Goal: Find specific page/section: Find specific page/section

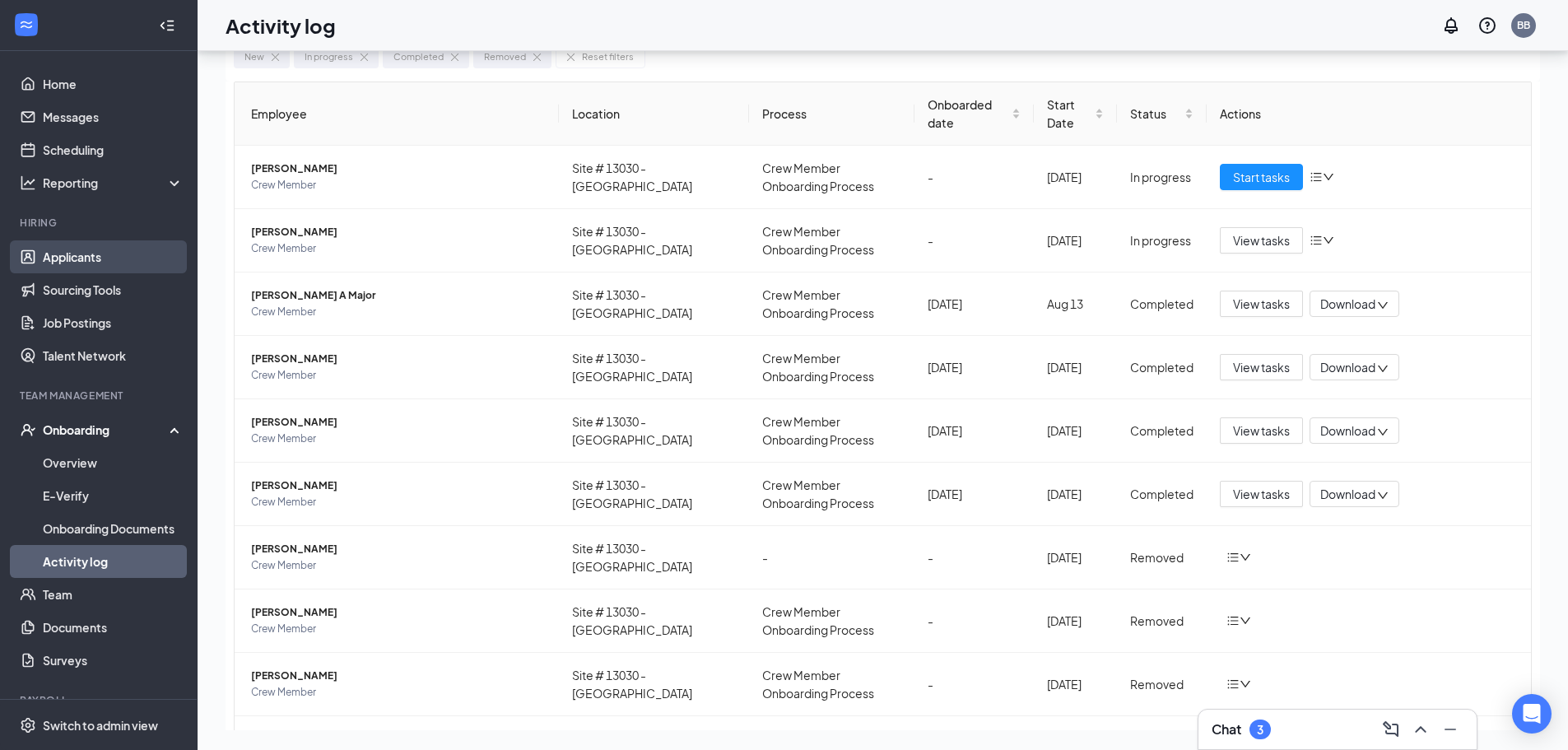
click at [77, 258] on link "Applicants" at bounding box center [113, 257] width 141 height 33
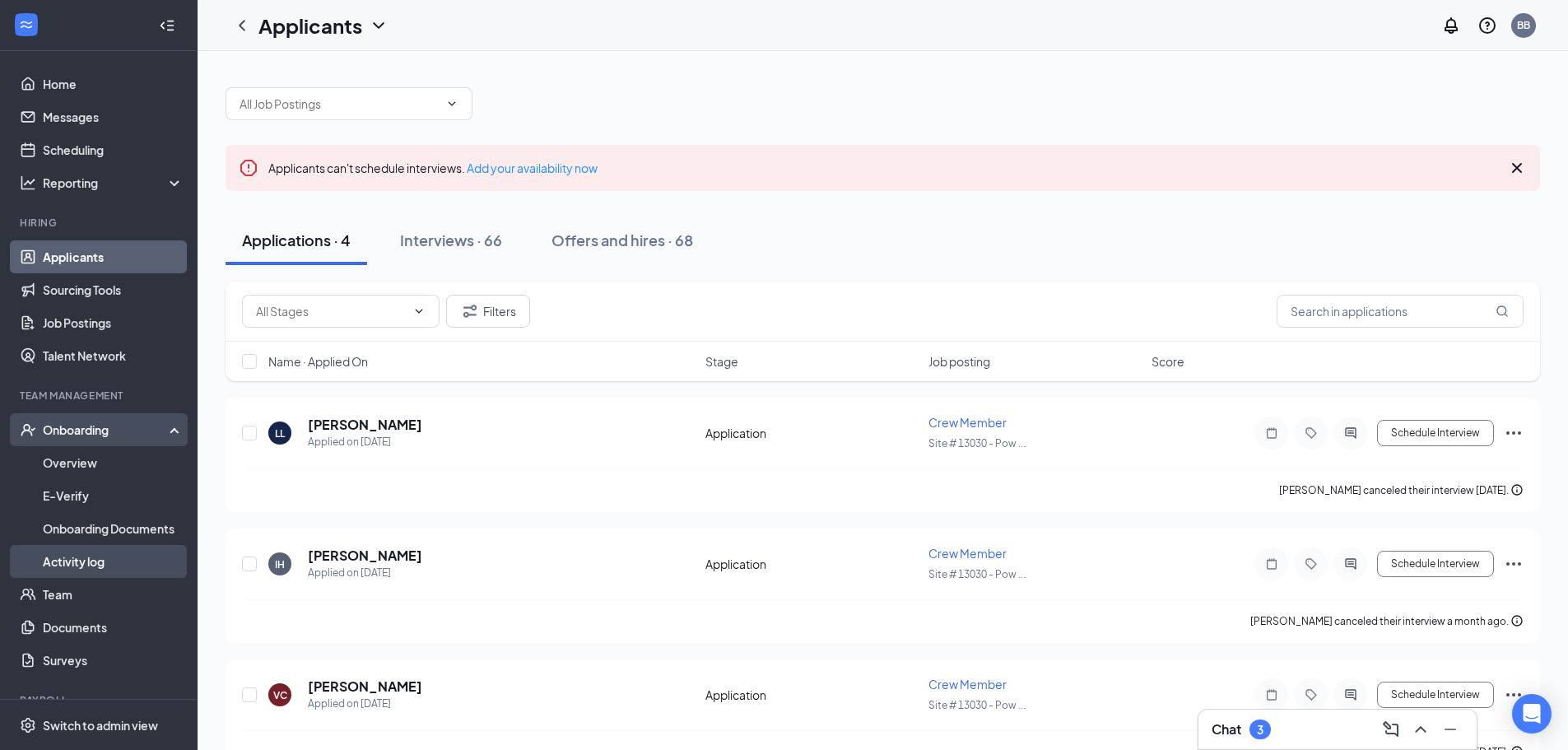
click at [75, 557] on link "Activity log" at bounding box center [113, 561] width 141 height 33
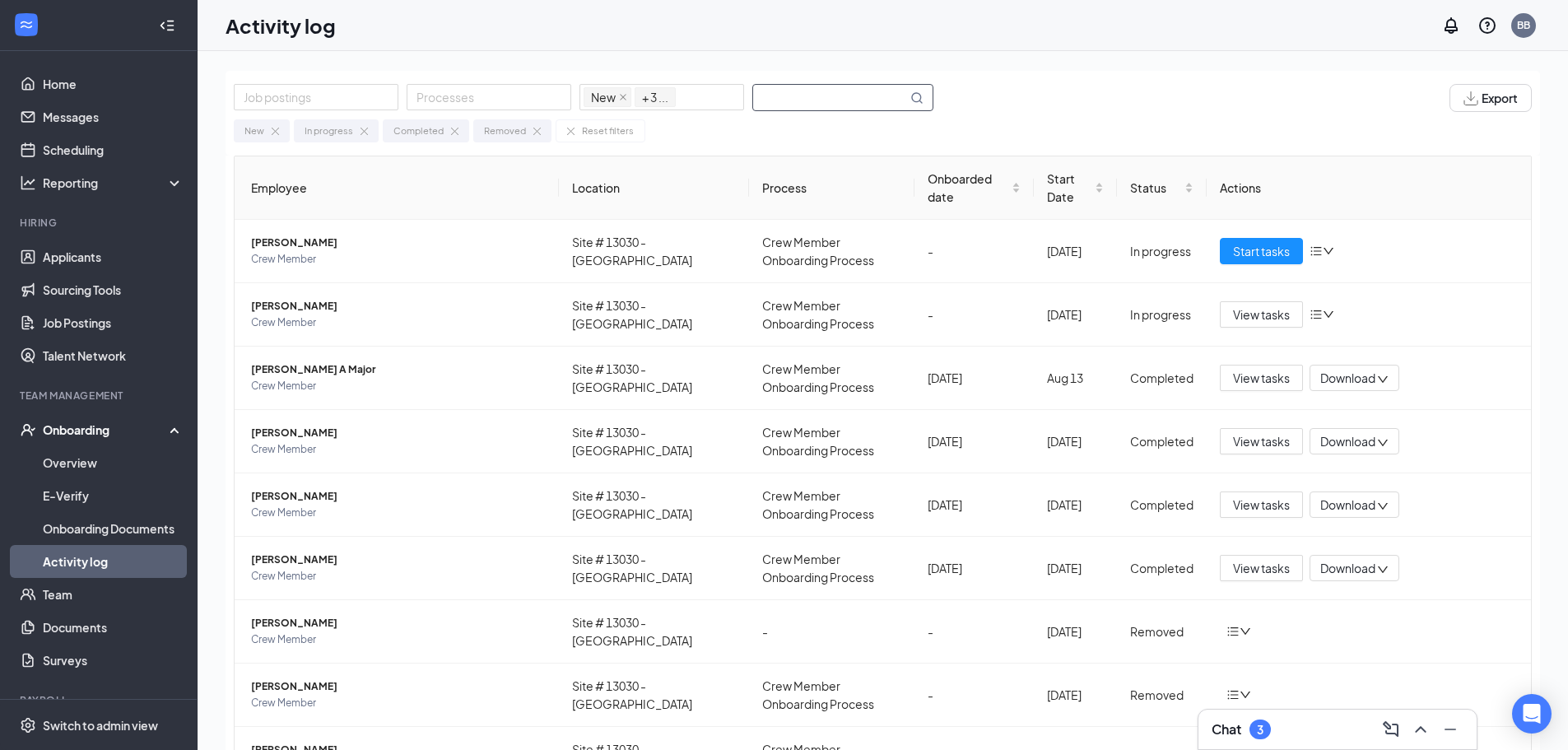
click at [818, 90] on input "text" at bounding box center [830, 98] width 154 height 26
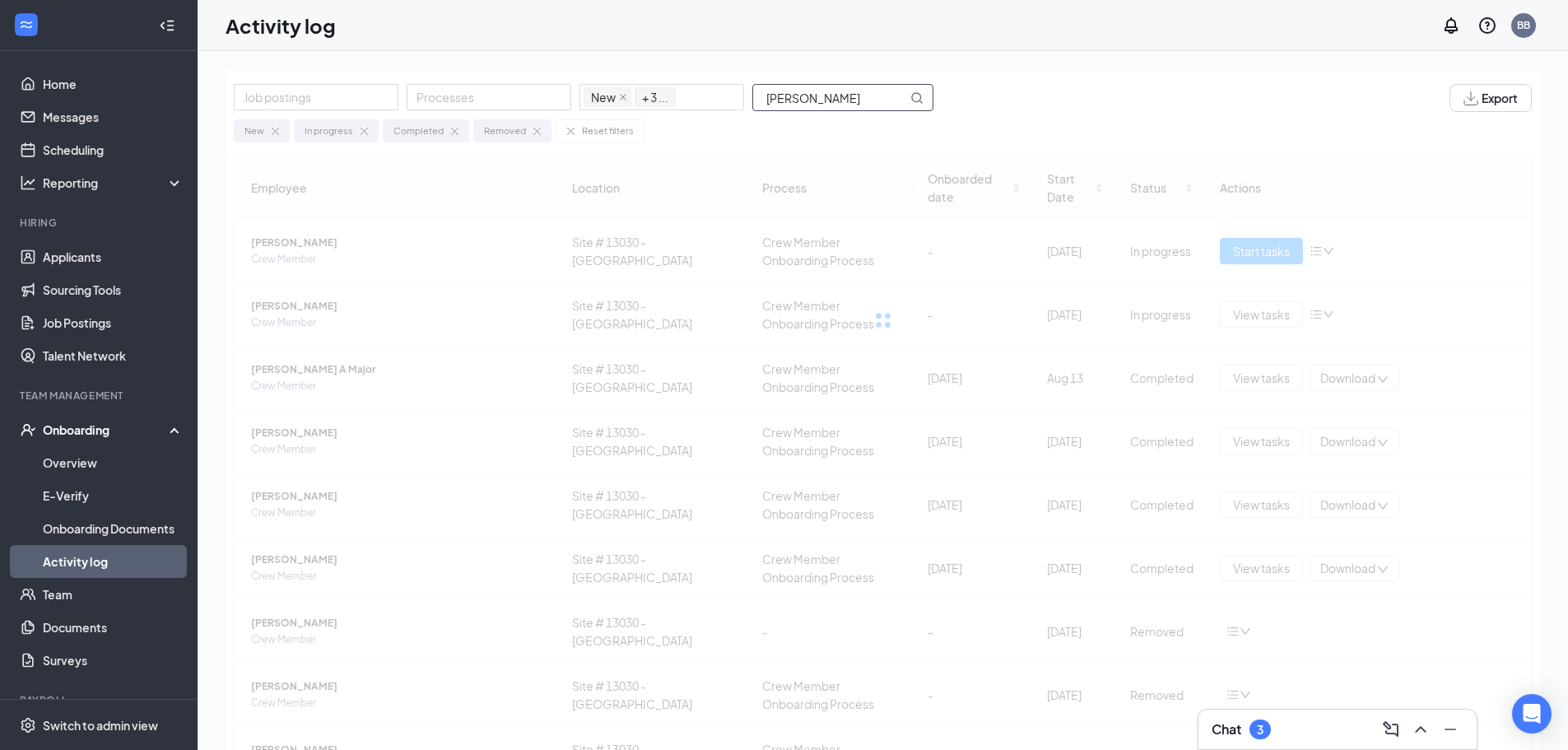
type input "[PERSON_NAME]"
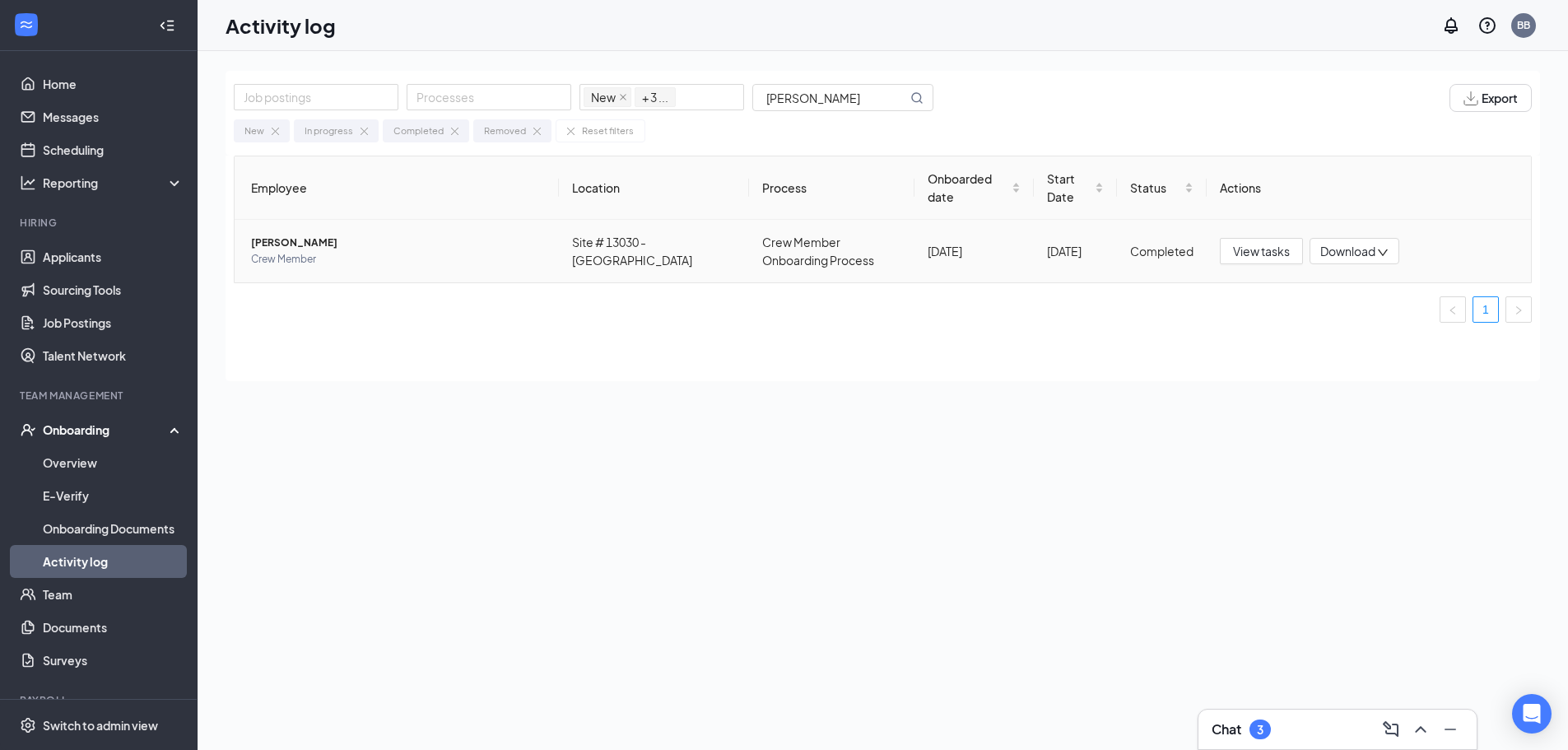
click at [318, 246] on span "[PERSON_NAME]" at bounding box center [399, 243] width 294 height 17
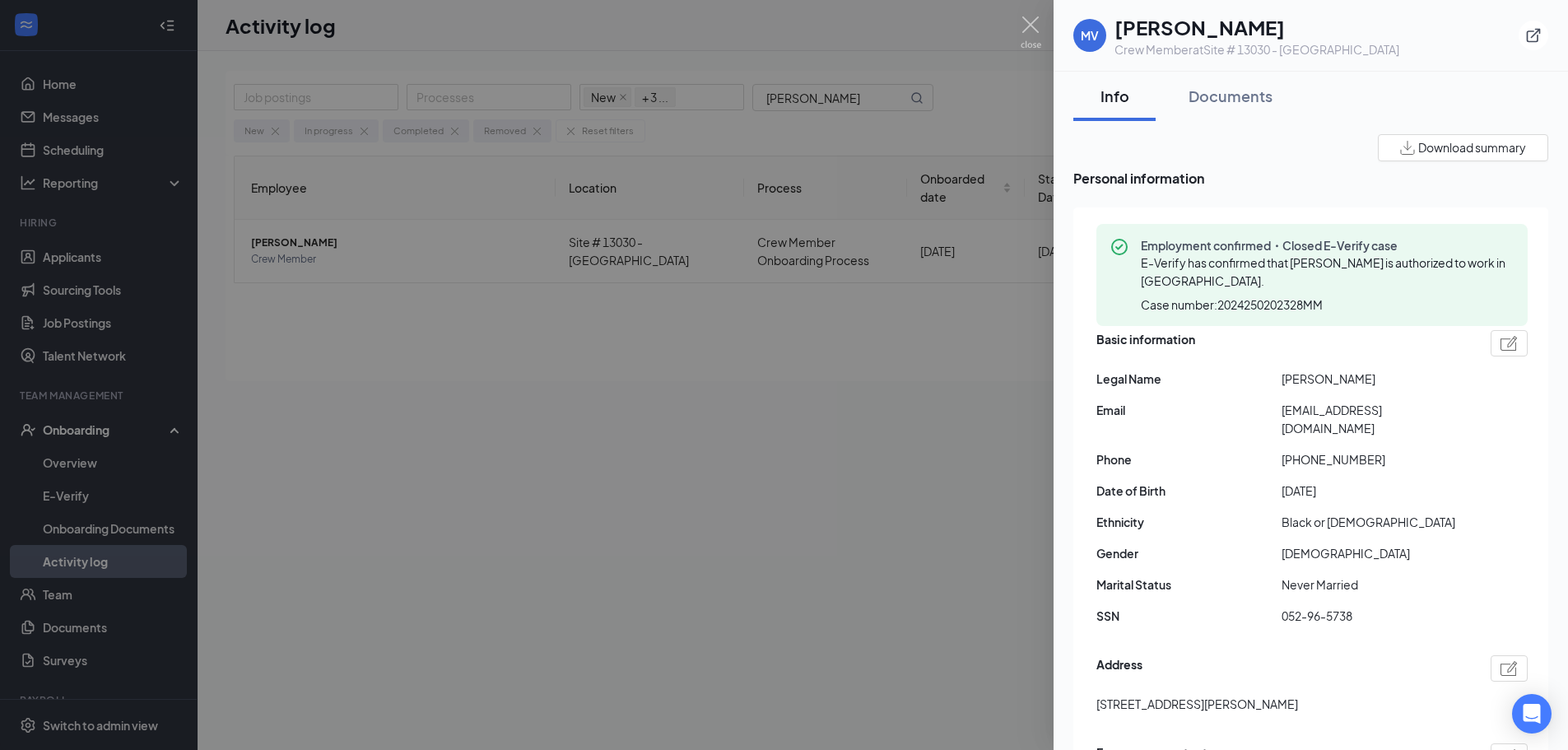
drag, startPoint x: 465, startPoint y: 490, endPoint x: 482, endPoint y: 466, distance: 29.4
click at [466, 491] on div at bounding box center [784, 375] width 1568 height 750
